Goal: Task Accomplishment & Management: Manage account settings

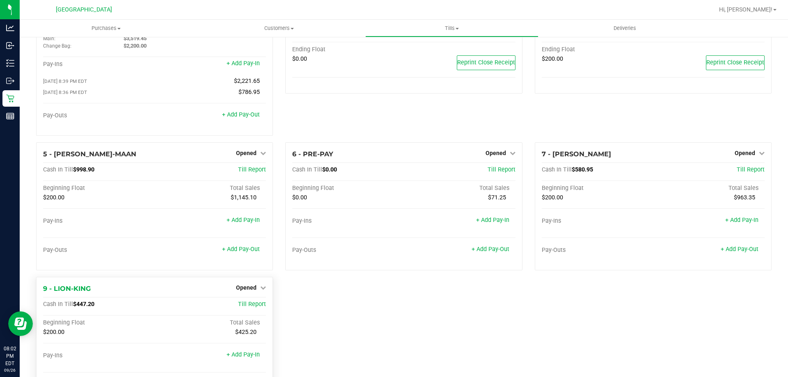
scroll to position [85, 0]
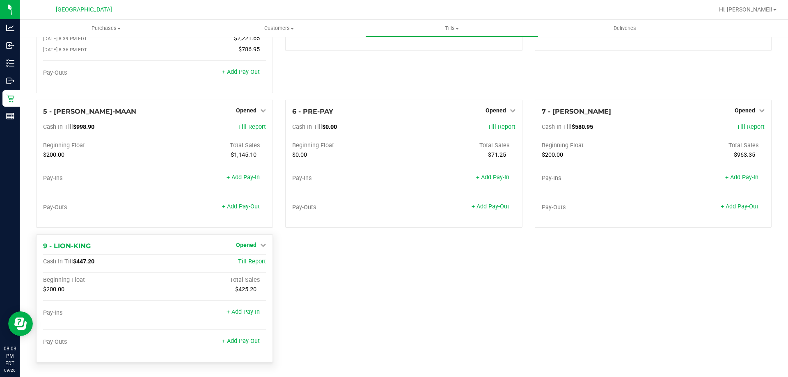
click at [257, 243] on link "Opened" at bounding box center [251, 245] width 30 height 7
click at [243, 261] on link "Close Till" at bounding box center [247, 262] width 22 height 7
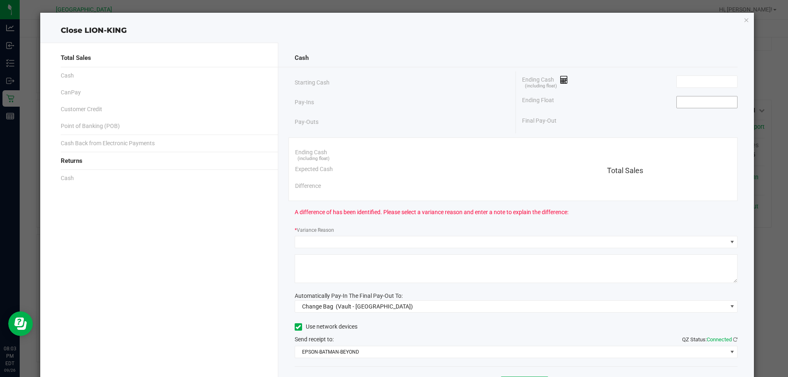
click at [689, 105] on input at bounding box center [707, 101] width 60 height 11
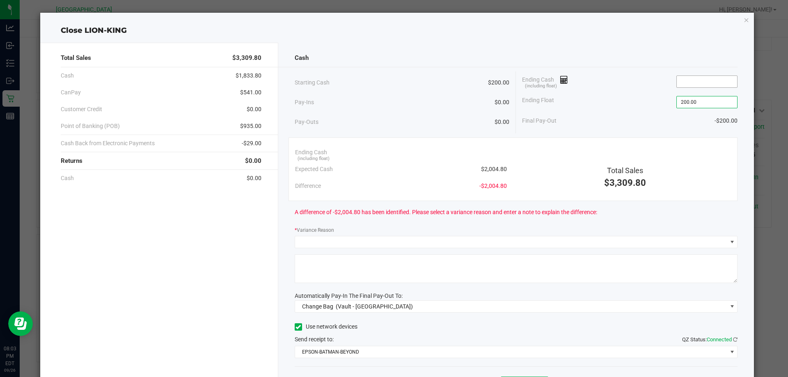
type input "$200.00"
click at [680, 83] on input at bounding box center [707, 81] width 60 height 11
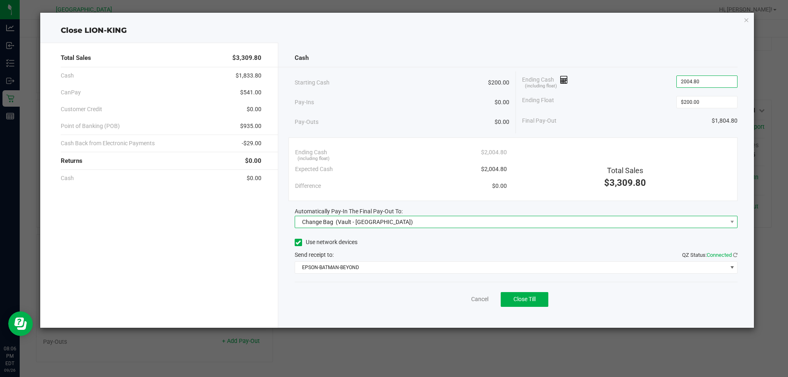
type input "$2,004.80"
click at [474, 225] on span "Change Bag (Vault - North Palm Beach WC)" at bounding box center [511, 221] width 432 height 11
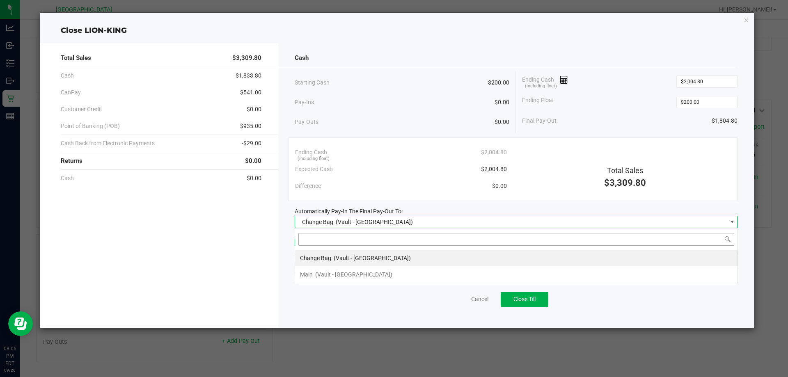
scroll to position [12, 443]
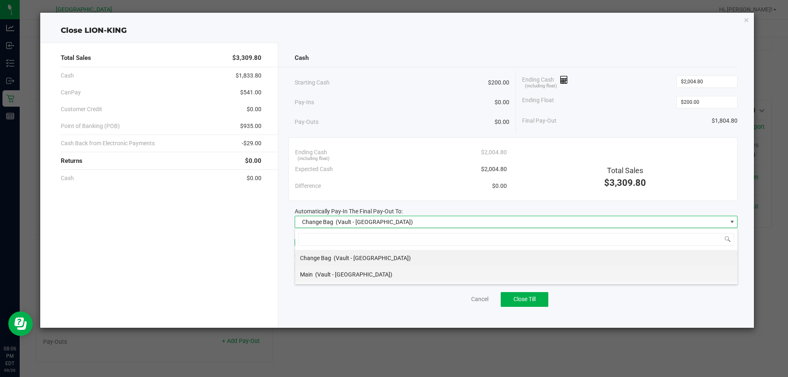
click at [381, 275] on span "(Vault - North Palm Beach WC)" at bounding box center [353, 274] width 77 height 7
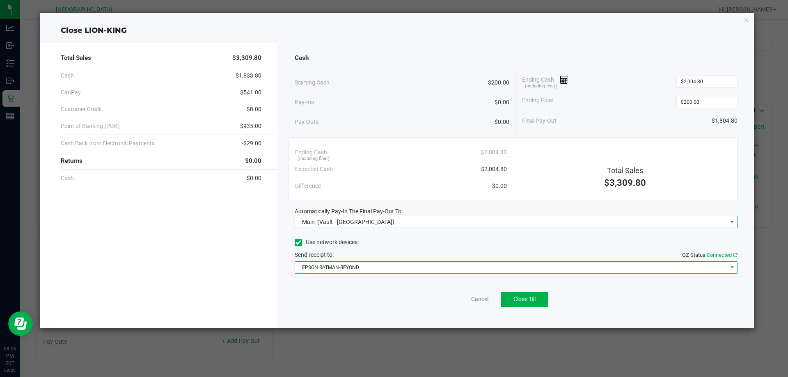
click at [355, 270] on span "EPSON-BATMAN-BEYOND" at bounding box center [511, 267] width 432 height 11
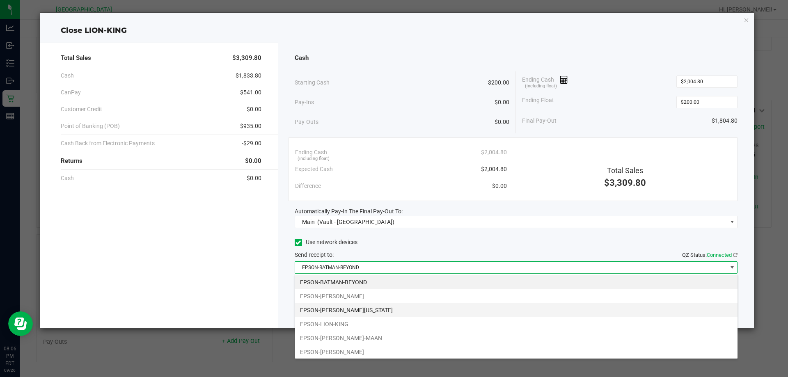
click at [352, 309] on li "EPSON-HANNAH-MONTANA" at bounding box center [516, 310] width 442 height 14
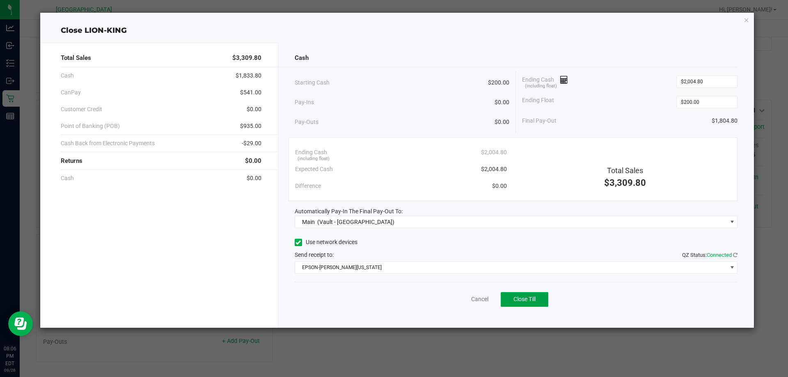
click at [531, 299] on span "Close Till" at bounding box center [524, 299] width 22 height 7
click at [461, 301] on link "Dismiss" at bounding box center [462, 299] width 20 height 9
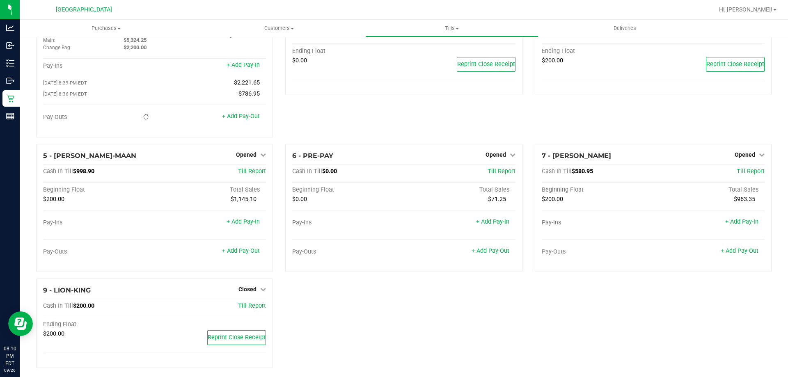
scroll to position [46, 0]
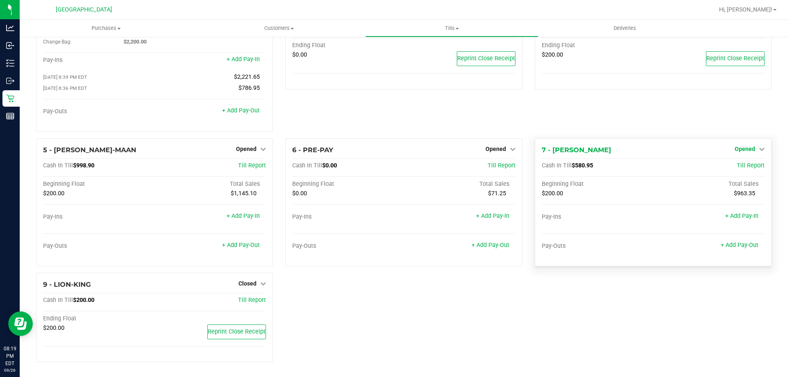
click at [746, 149] on span "Opened" at bounding box center [745, 149] width 21 height 7
click at [745, 169] on div "Close Till" at bounding box center [745, 166] width 61 height 10
click at [745, 167] on link "Close Till" at bounding box center [746, 165] width 22 height 7
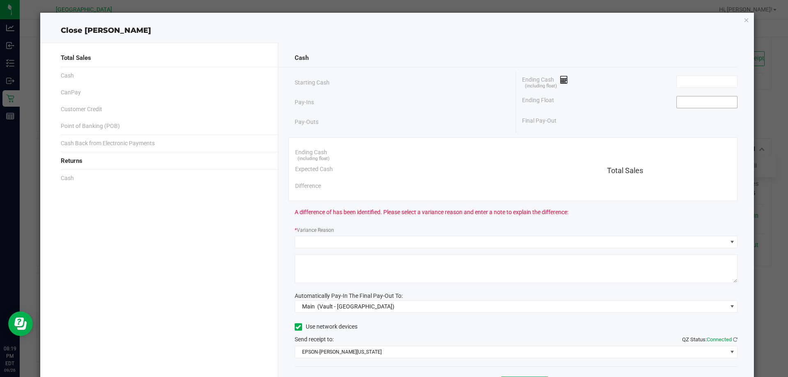
click at [699, 102] on input at bounding box center [707, 101] width 60 height 11
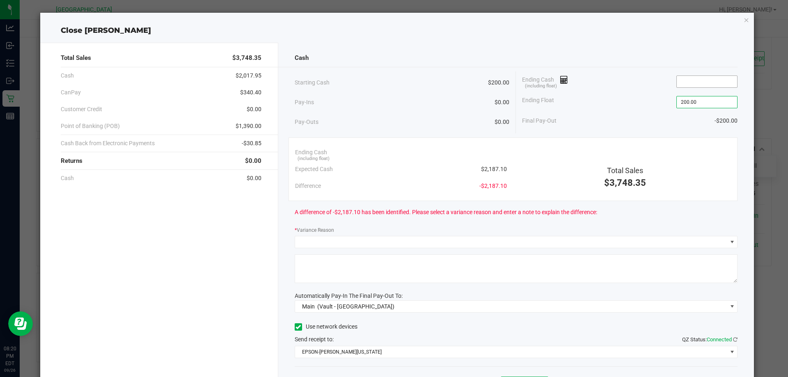
type input "$200.00"
click at [681, 85] on input at bounding box center [707, 81] width 60 height 11
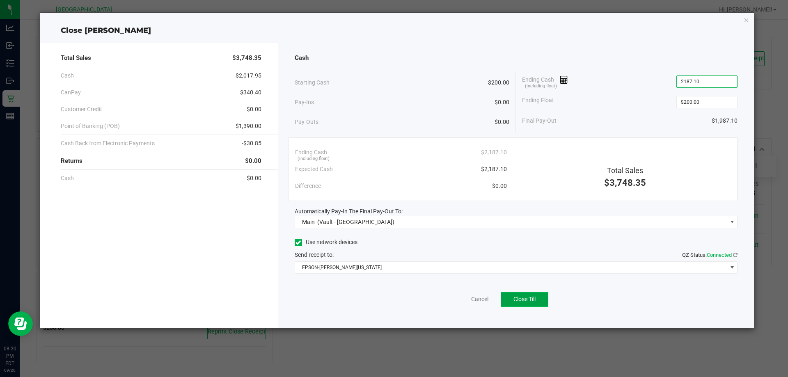
type input "$2,187.10"
drag, startPoint x: 528, startPoint y: 298, endPoint x: 549, endPoint y: 317, distance: 27.9
click at [529, 298] on span "Close Till" at bounding box center [524, 299] width 22 height 7
click at [461, 300] on link "Dismiss" at bounding box center [462, 299] width 20 height 9
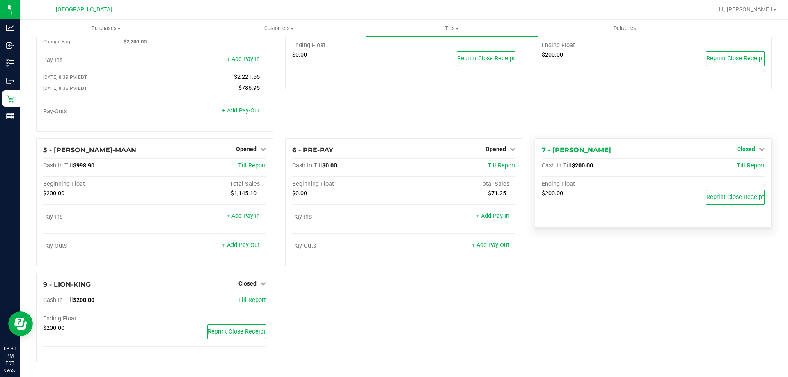
click at [743, 149] on span "Closed" at bounding box center [746, 149] width 18 height 7
click at [602, 114] on div "4 - GWEN-STEFANI Closed Open Till Cash In Till $200.00 Till Report Ending Float…" at bounding box center [653, 69] width 249 height 139
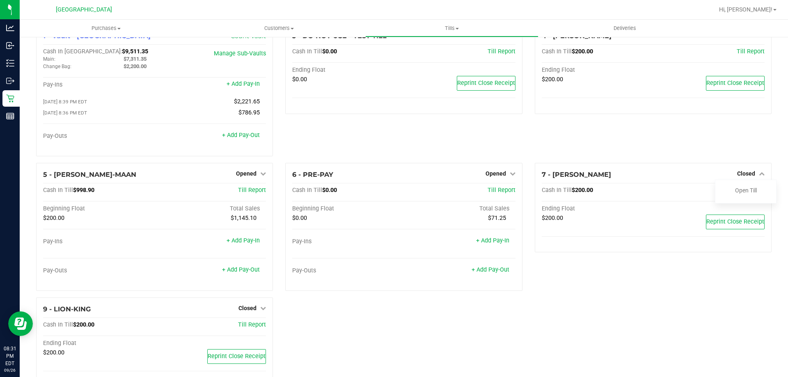
scroll to position [5, 0]
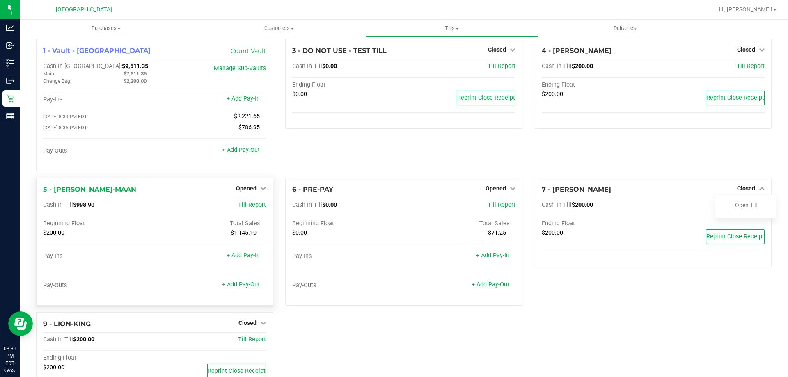
click at [249, 186] on div "Opened" at bounding box center [251, 188] width 30 height 10
click at [257, 192] on link "Opened" at bounding box center [251, 188] width 30 height 7
click at [250, 208] on link "Close Till" at bounding box center [247, 205] width 22 height 7
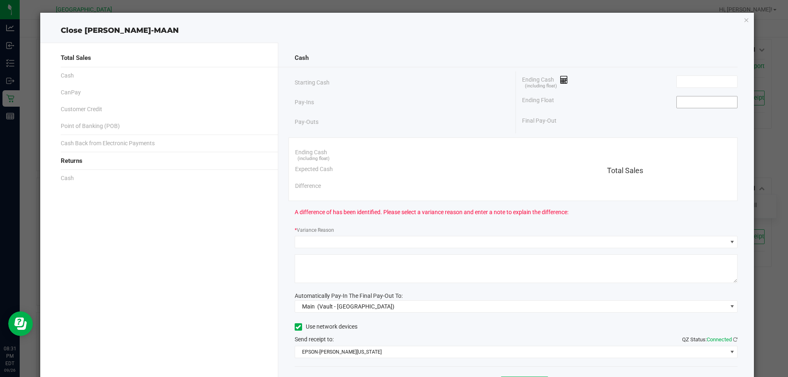
click at [705, 100] on input at bounding box center [707, 101] width 60 height 11
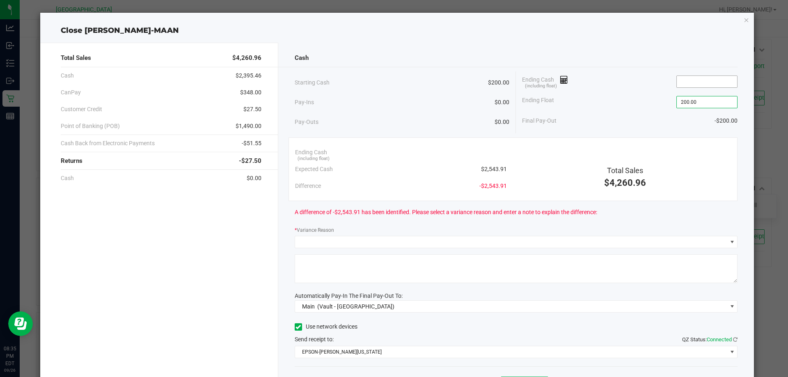
type input "$200.00"
drag, startPoint x: 685, startPoint y: 86, endPoint x: 679, endPoint y: 81, distance: 8.0
click at [685, 85] on input at bounding box center [707, 81] width 60 height 11
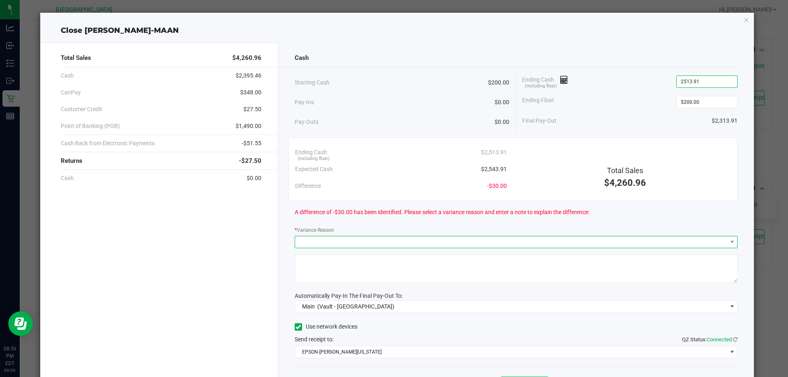
type input "$2,513.91"
click at [727, 242] on span at bounding box center [732, 241] width 10 height 11
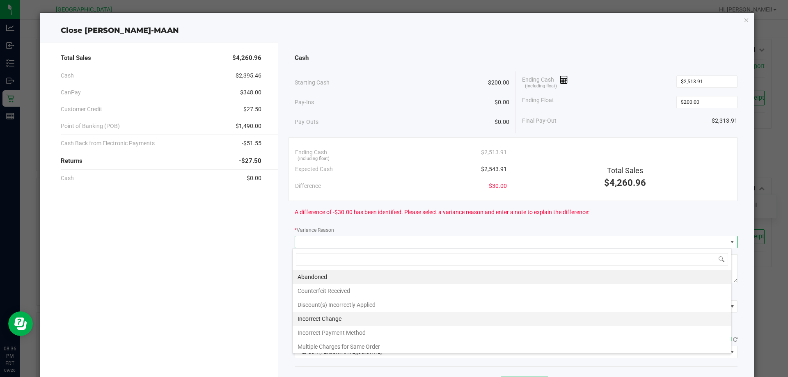
scroll to position [30, 0]
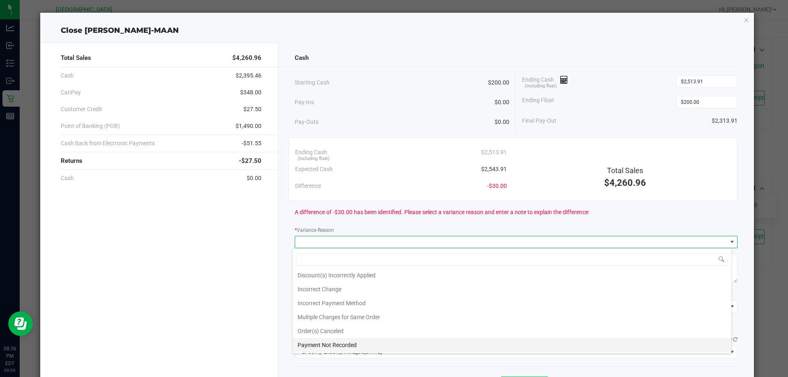
click at [395, 341] on li "Payment Not Recorded" at bounding box center [512, 345] width 439 height 14
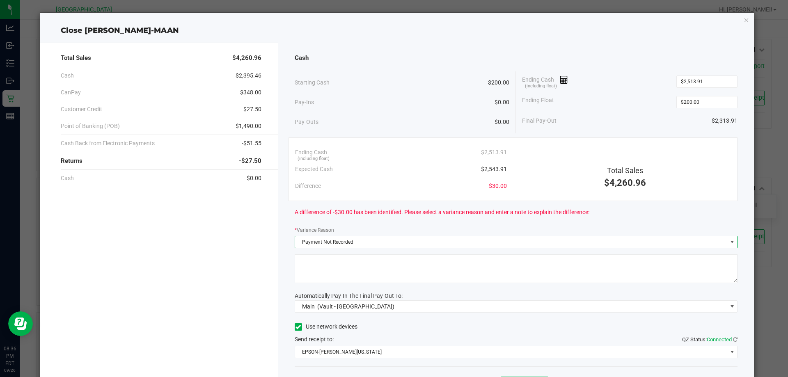
click at [323, 261] on textarea at bounding box center [516, 268] width 443 height 29
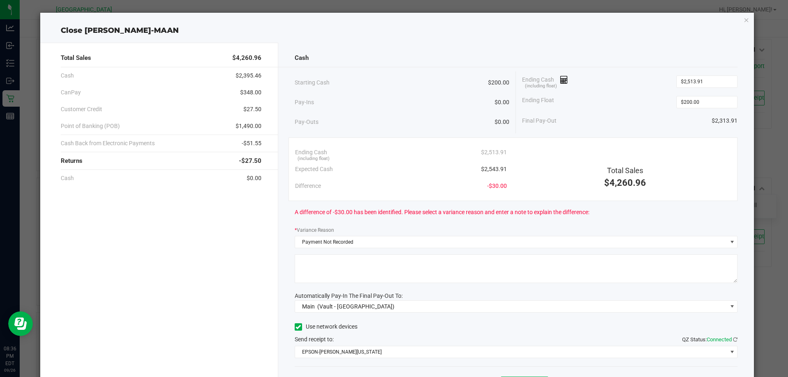
click at [305, 267] on textarea at bounding box center [516, 268] width 443 height 29
type textarea "M"
click at [592, 260] on textarea at bounding box center [516, 268] width 443 height 29
click at [463, 260] on textarea at bounding box center [516, 268] width 443 height 29
click at [483, 258] on textarea at bounding box center [516, 268] width 443 height 29
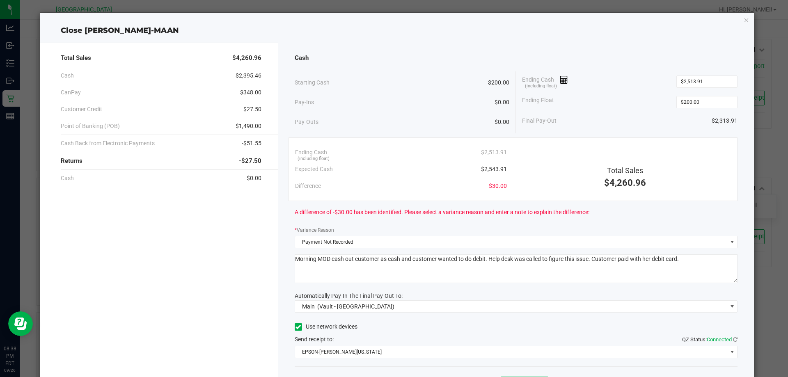
click at [483, 260] on textarea at bounding box center [516, 268] width 443 height 29
click at [483, 259] on textarea at bounding box center [516, 268] width 443 height 29
click at [486, 260] on textarea at bounding box center [516, 268] width 443 height 29
click at [488, 260] on textarea at bounding box center [516, 268] width 443 height 29
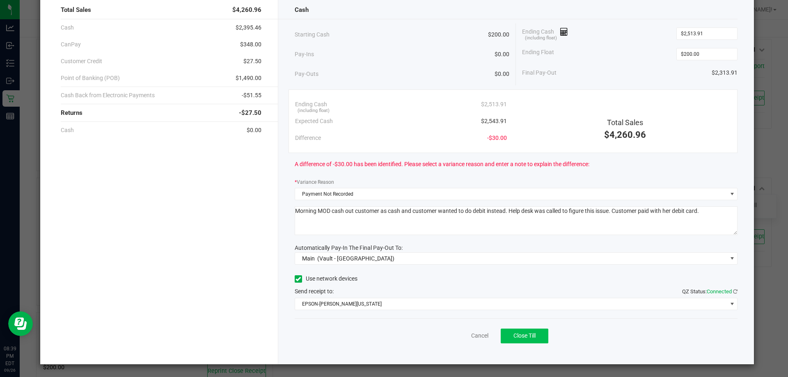
type textarea "Morning MOD cash out customer as cash and customer wanted to do debit instead. …"
click at [521, 333] on span "Close Till" at bounding box center [524, 335] width 22 height 7
click at [466, 338] on link "Dismiss" at bounding box center [462, 336] width 20 height 9
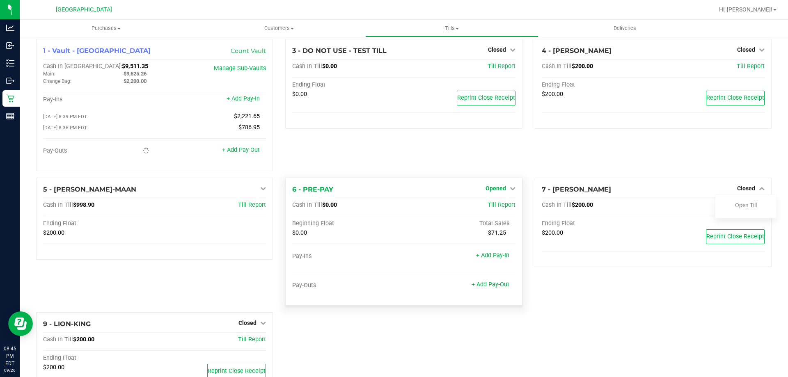
click at [497, 191] on span "Opened" at bounding box center [495, 188] width 21 height 7
click at [495, 208] on link "Close Till" at bounding box center [496, 205] width 22 height 7
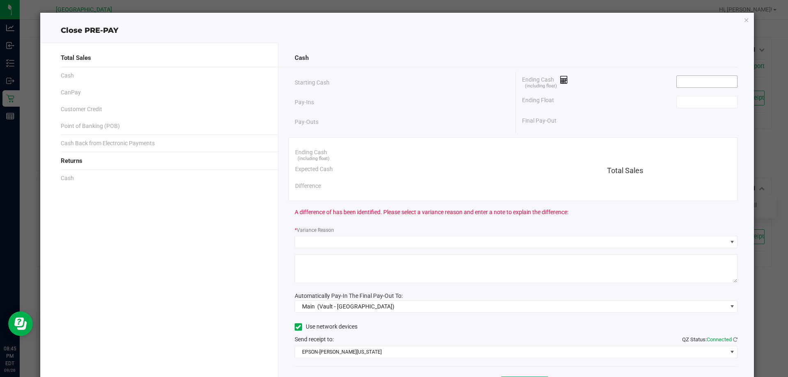
click at [708, 82] on input at bounding box center [707, 81] width 60 height 11
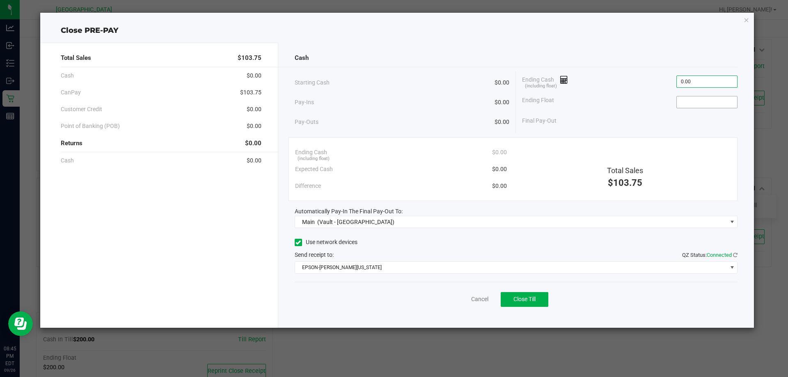
type input "$0.00"
click at [685, 105] on input at bounding box center [707, 101] width 60 height 11
type input "$0.00"
click at [538, 302] on button "Close Till" at bounding box center [525, 299] width 48 height 15
click at [454, 300] on link "Dismiss" at bounding box center [462, 299] width 20 height 9
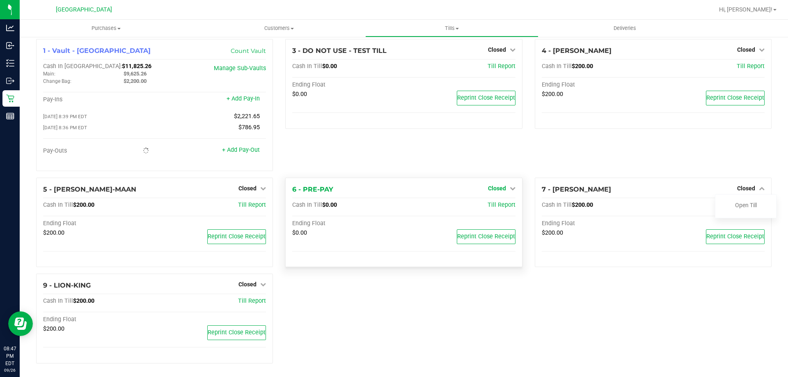
click at [495, 192] on span "Closed" at bounding box center [497, 188] width 18 height 7
click at [458, 28] on span at bounding box center [456, 29] width 3 height 2
click at [410, 59] on span "Reconcile e-payments" at bounding box center [406, 59] width 82 height 7
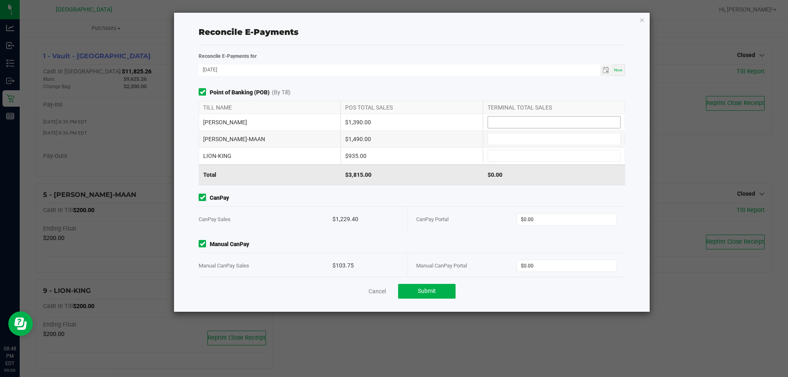
click at [509, 122] on input at bounding box center [554, 122] width 132 height 11
type input "$1,390.00"
click at [500, 139] on input at bounding box center [554, 138] width 132 height 11
type input "$1,490.00"
click at [497, 154] on input at bounding box center [554, 155] width 132 height 11
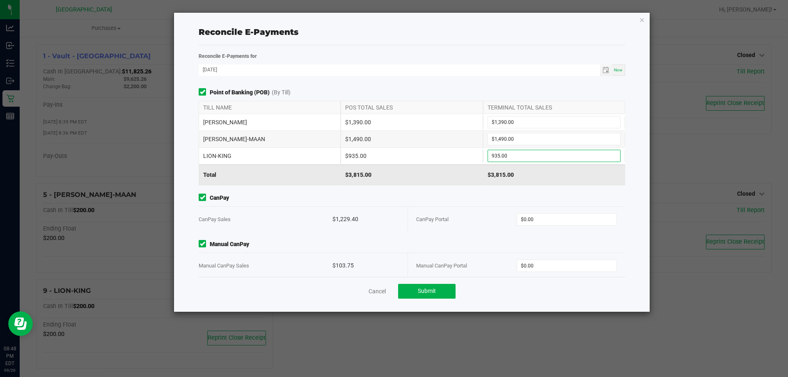
type input "$935.00"
click at [546, 228] on div "CanPay Portal $0.00" at bounding box center [516, 219] width 201 height 25
click at [548, 222] on input "0" at bounding box center [567, 219] width 100 height 11
type input "$1,229.40"
click at [530, 263] on input "0" at bounding box center [567, 265] width 100 height 11
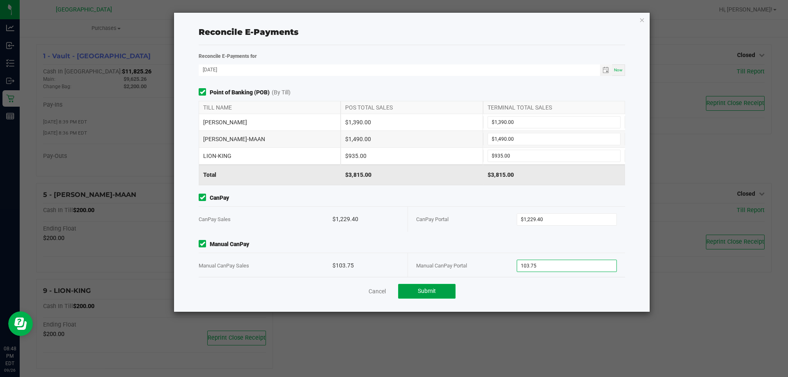
type input "$103.75"
click at [424, 287] on button "Submit" at bounding box center [426, 291] width 57 height 15
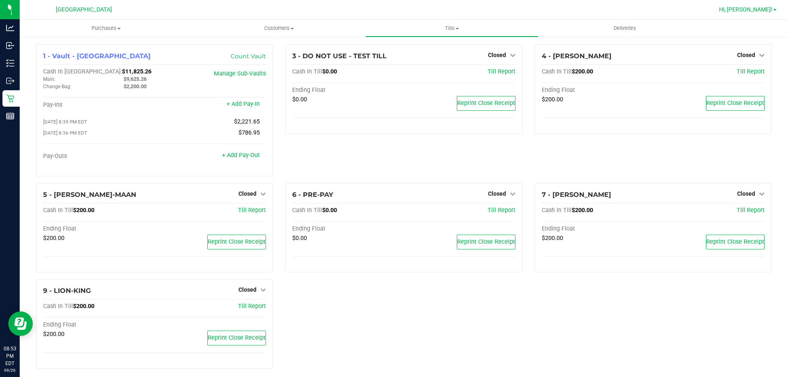
click at [771, 12] on span "Hi, [PERSON_NAME]!" at bounding box center [745, 9] width 53 height 7
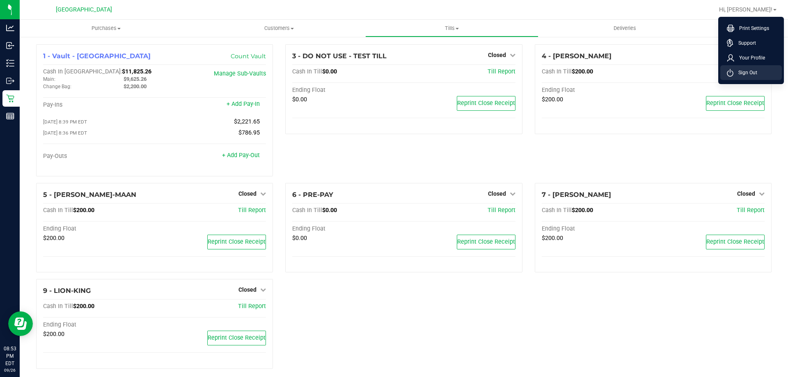
click at [751, 74] on span "Sign Out" at bounding box center [745, 73] width 24 height 8
